Goal: Task Accomplishment & Management: Manage account settings

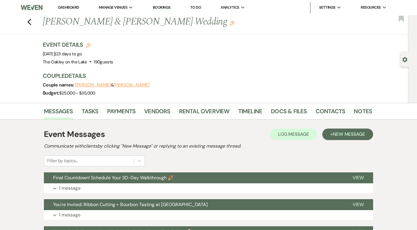
click at [70, 7] on link "Dashboard" at bounding box center [68, 7] width 21 height 5
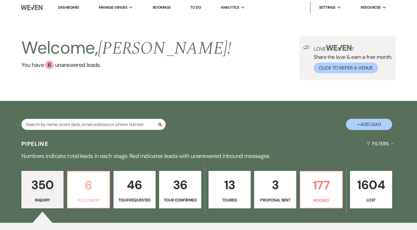
click at [90, 188] on p "6" at bounding box center [88, 185] width 35 height 19
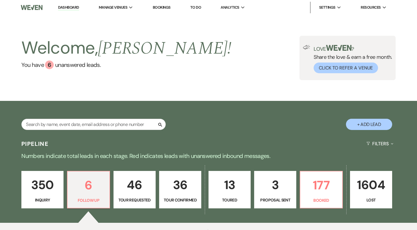
scroll to position [14, 0]
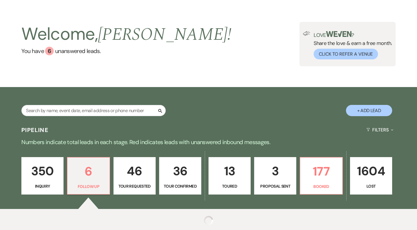
select select "9"
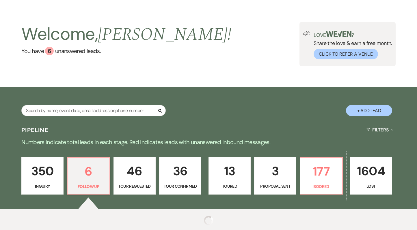
select select "9"
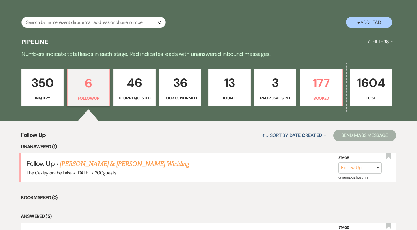
scroll to position [109, 0]
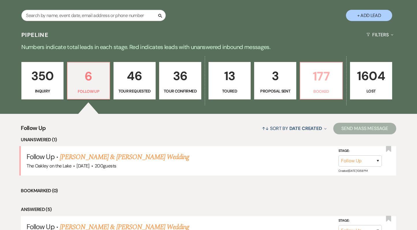
click at [309, 89] on p "Booked" at bounding box center [321, 91] width 35 height 6
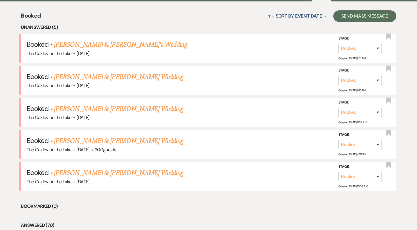
scroll to position [222, 0]
